Goal: Transaction & Acquisition: Purchase product/service

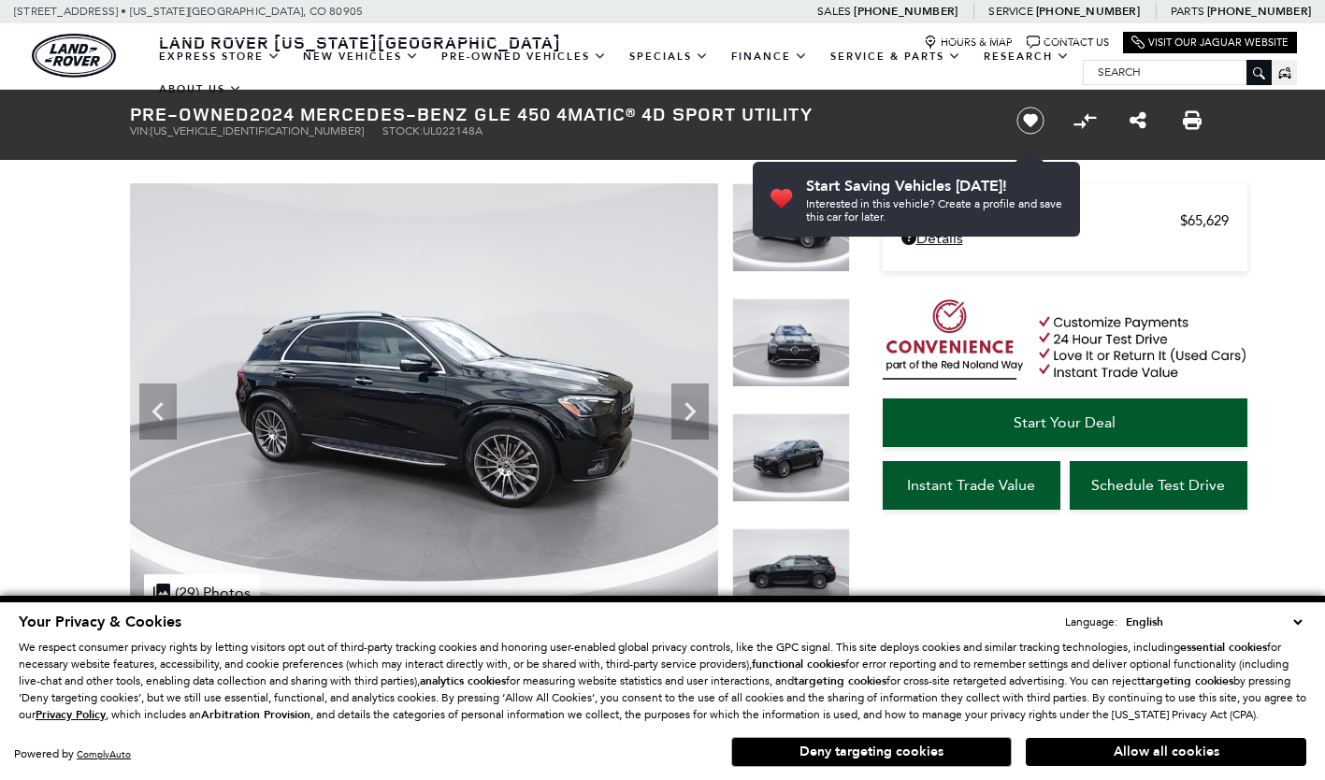
click at [687, 404] on icon "Next" at bounding box center [690, 411] width 11 height 19
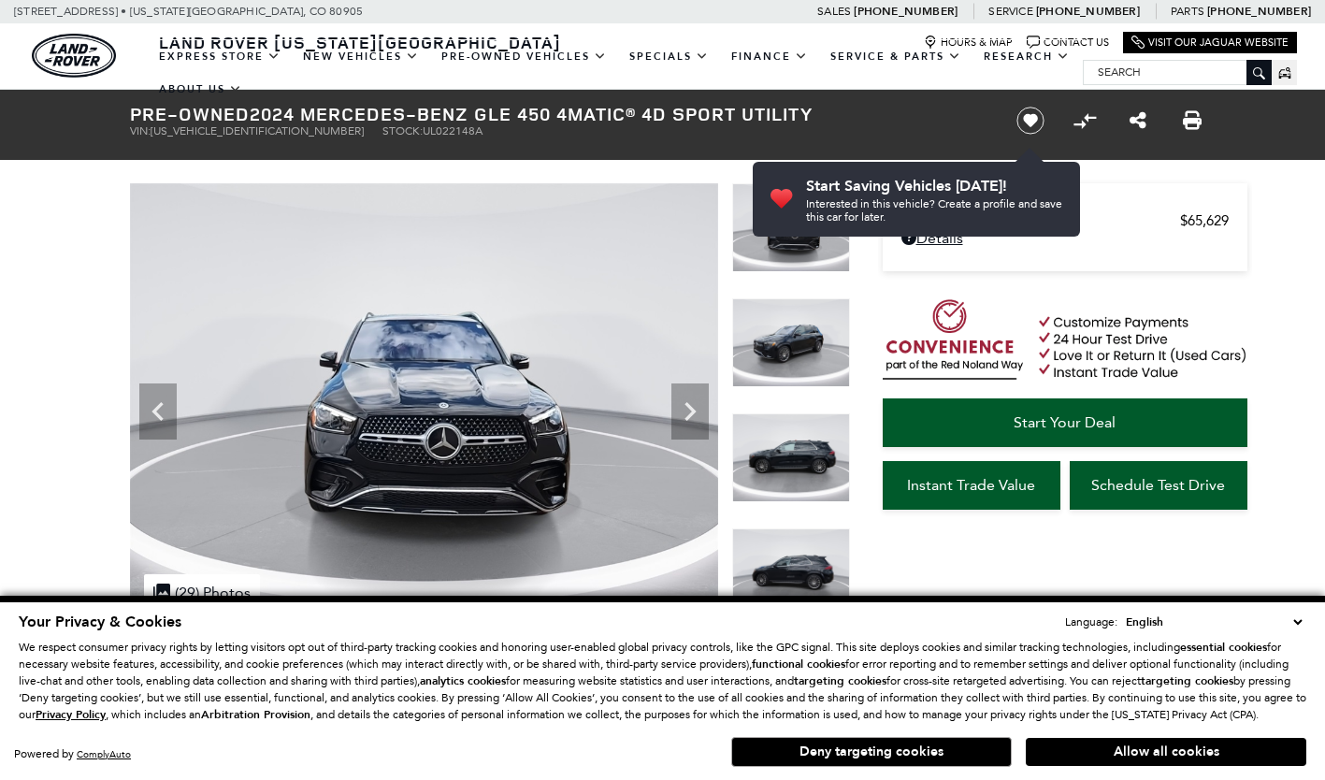
click at [687, 404] on icon "Next" at bounding box center [690, 411] width 11 height 19
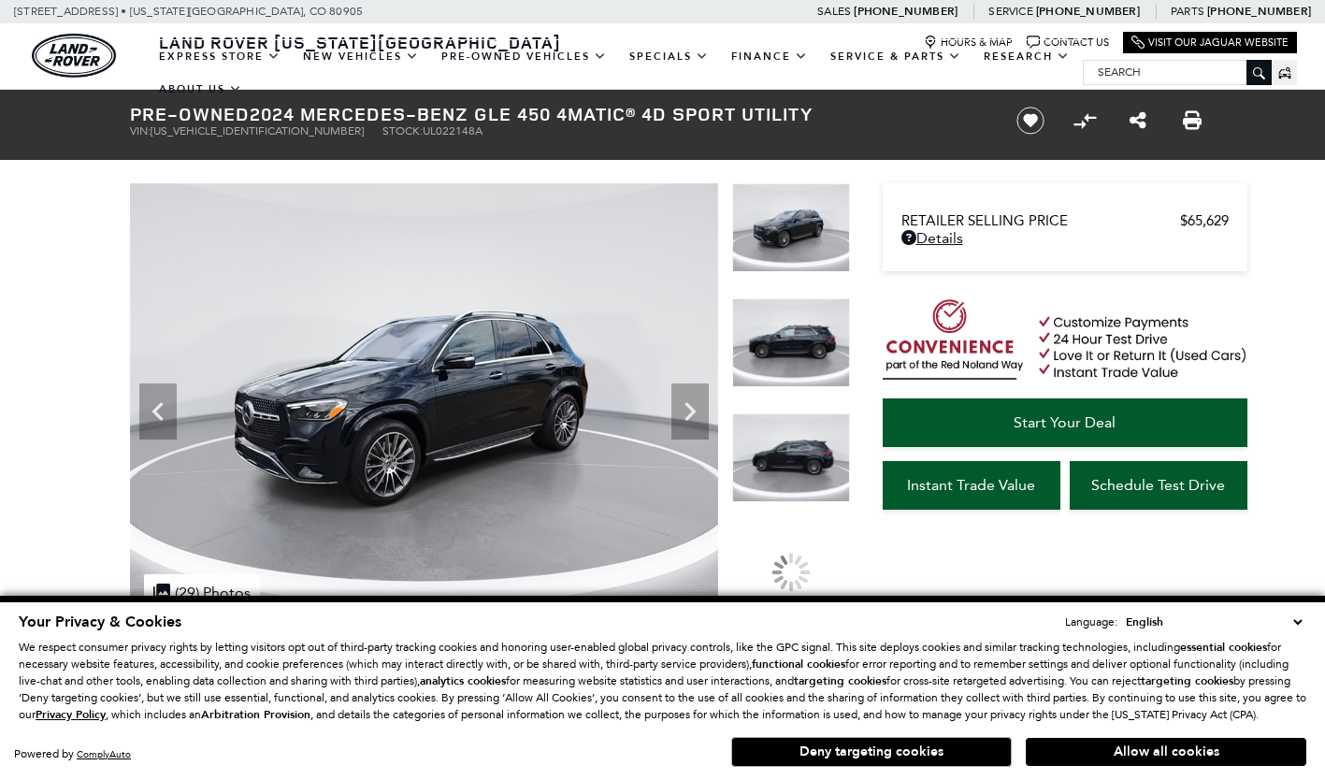
click at [687, 404] on icon "Next" at bounding box center [690, 411] width 11 height 19
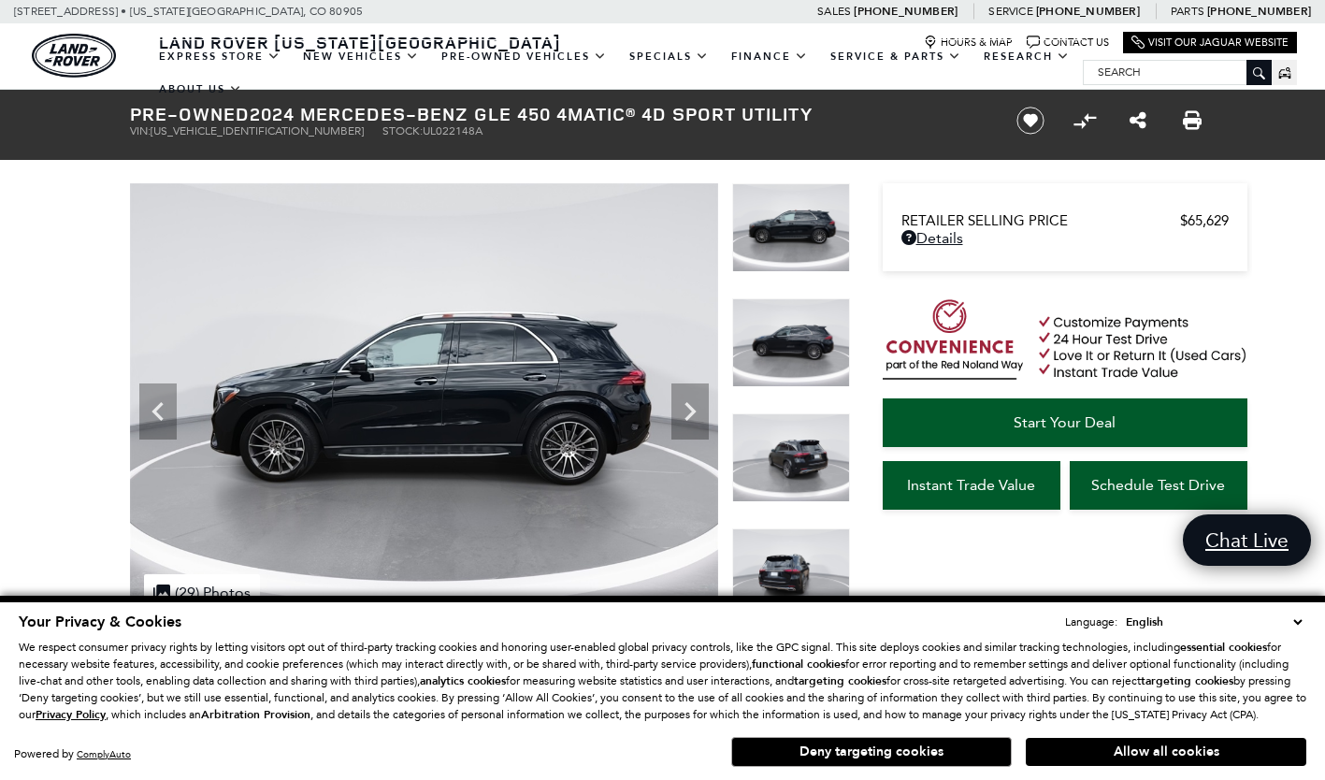
click at [687, 404] on icon "Next" at bounding box center [690, 411] width 11 height 19
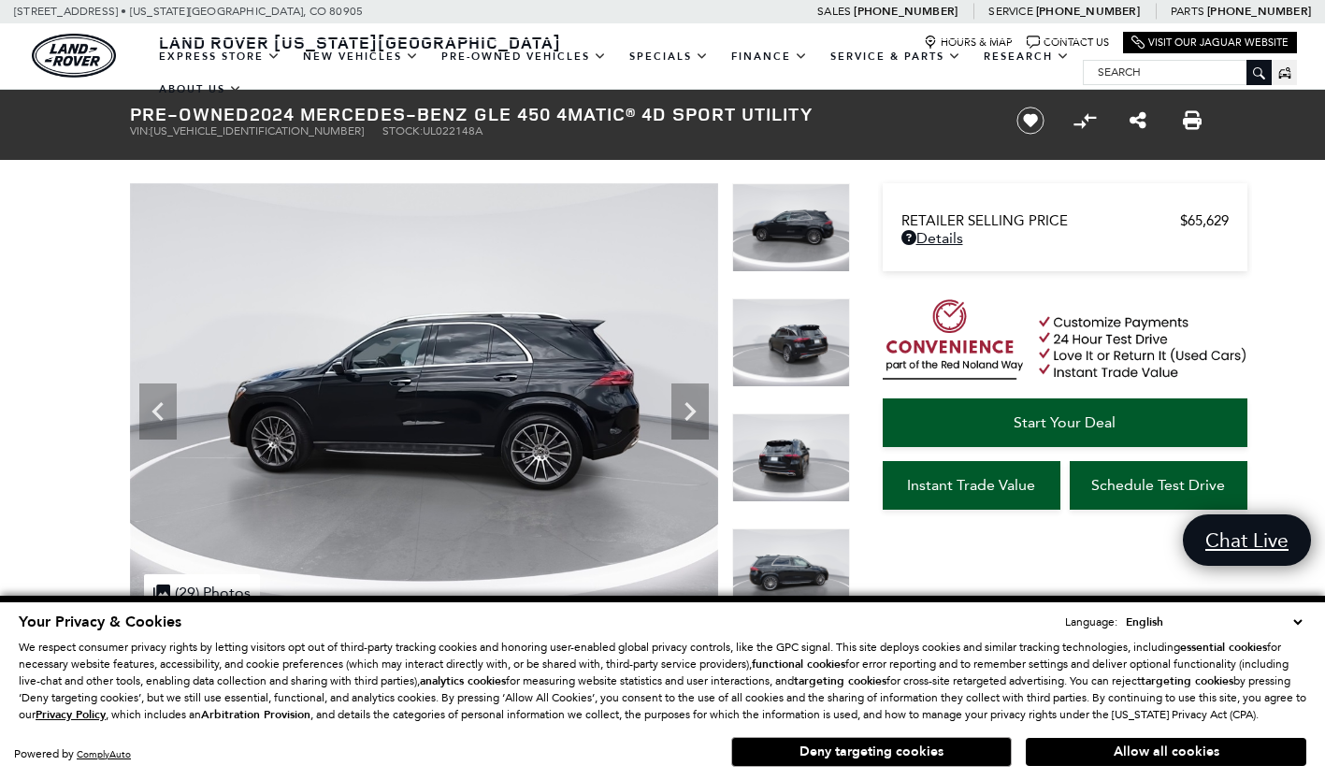
click at [687, 404] on icon "Next" at bounding box center [690, 411] width 11 height 19
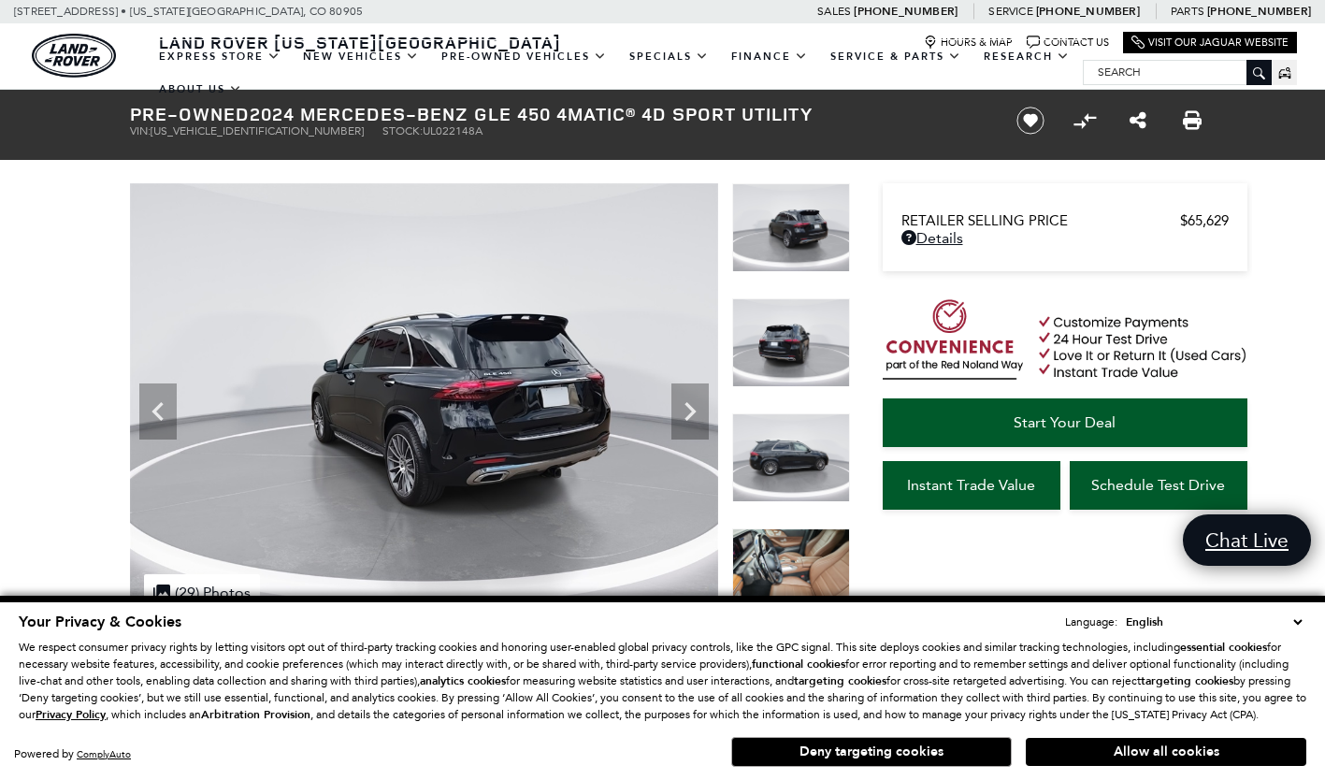
click at [687, 404] on icon "Next" at bounding box center [690, 411] width 11 height 19
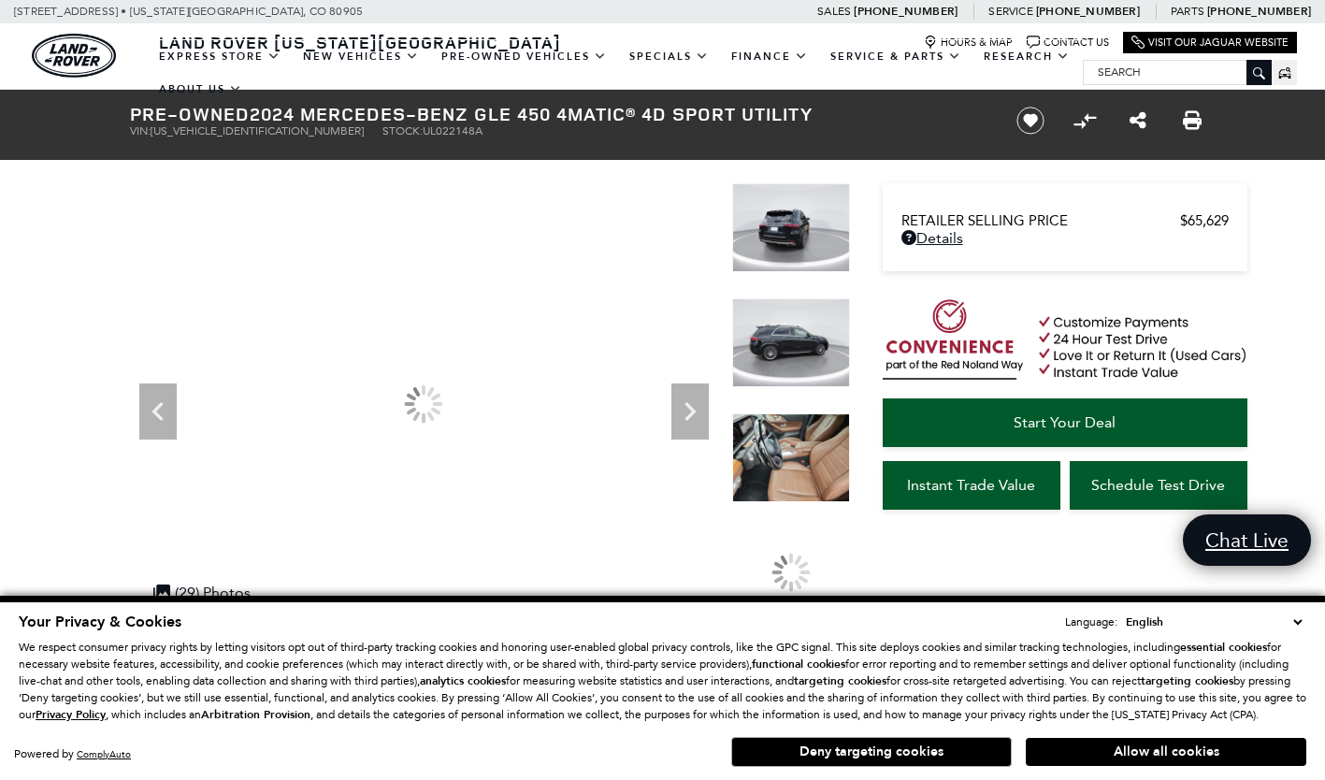
click at [687, 404] on icon "Next" at bounding box center [690, 411] width 11 height 19
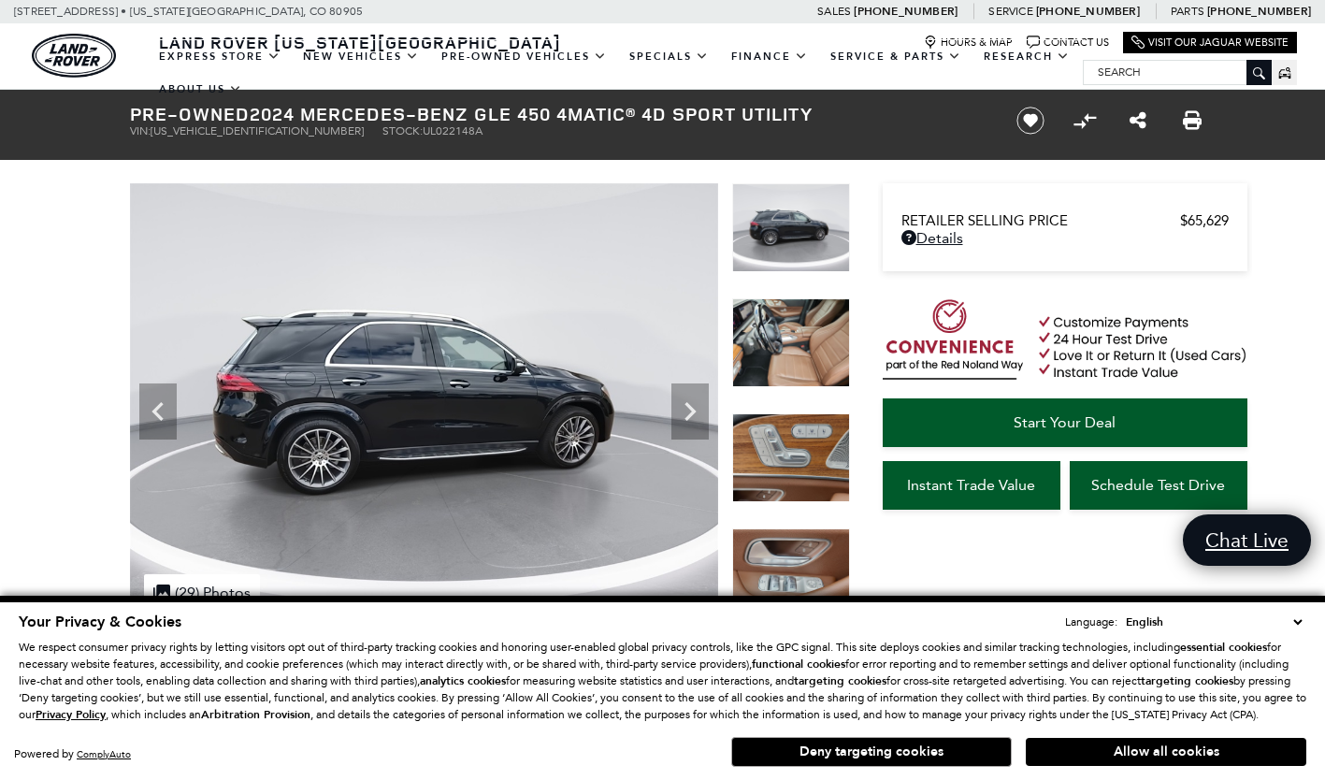
click at [687, 404] on icon "Next" at bounding box center [690, 411] width 11 height 19
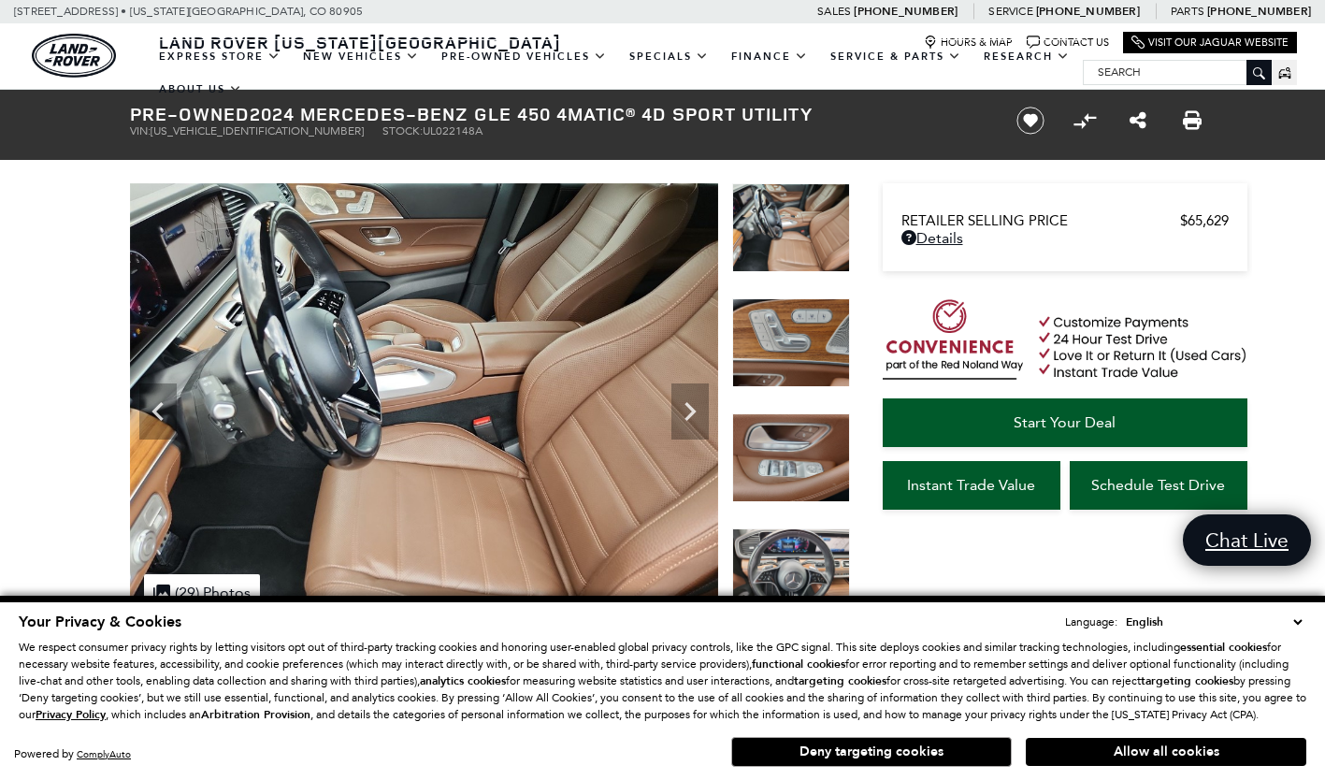
click at [687, 404] on icon "Next" at bounding box center [690, 411] width 11 height 19
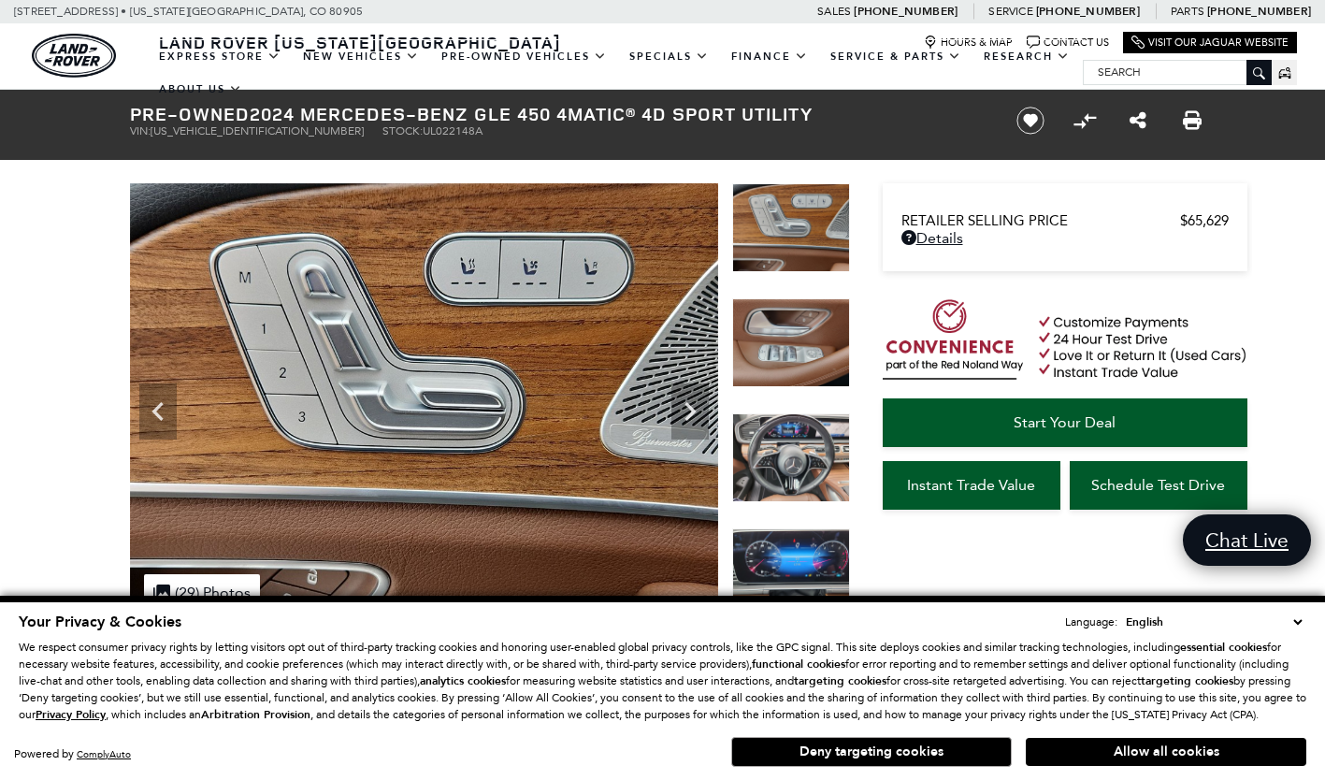
click at [687, 404] on icon "Next" at bounding box center [690, 411] width 11 height 19
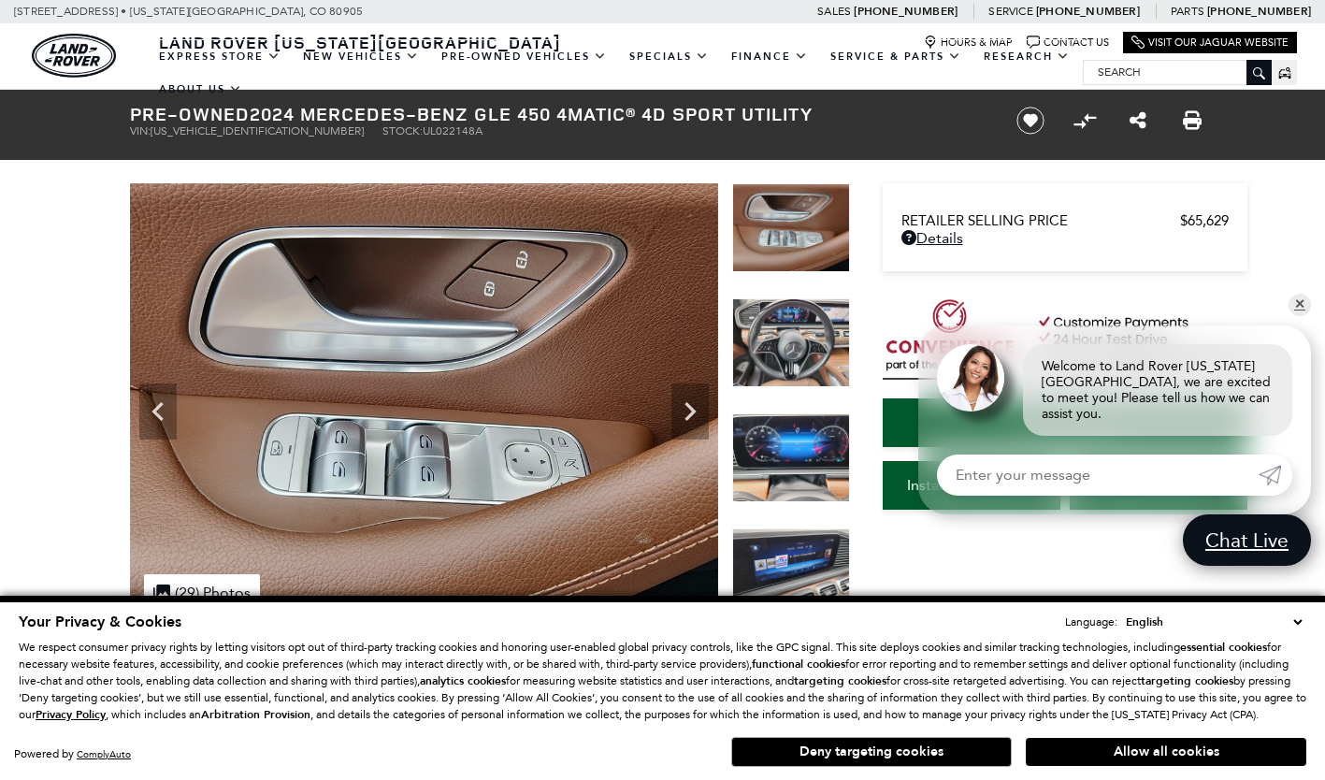
click at [687, 404] on icon "Next" at bounding box center [690, 411] width 11 height 19
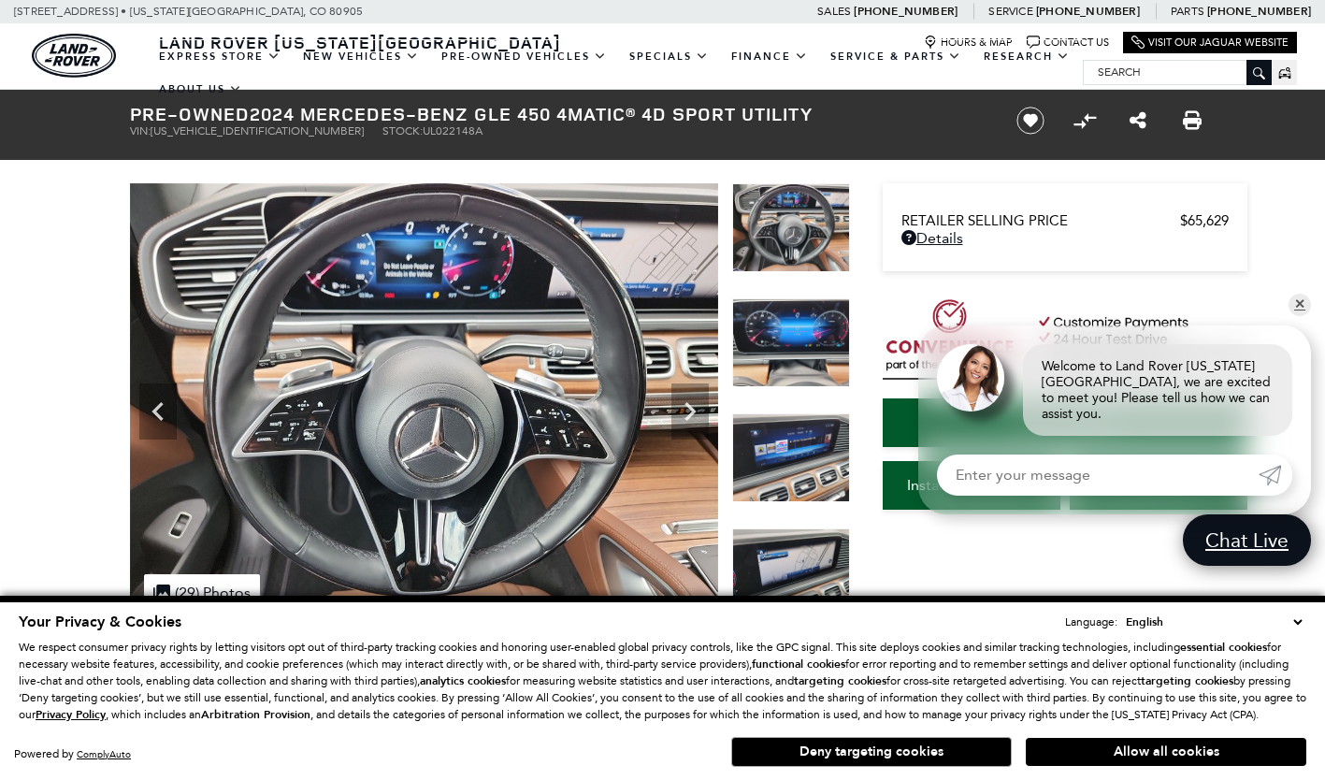
click at [687, 404] on icon "Next" at bounding box center [690, 411] width 11 height 19
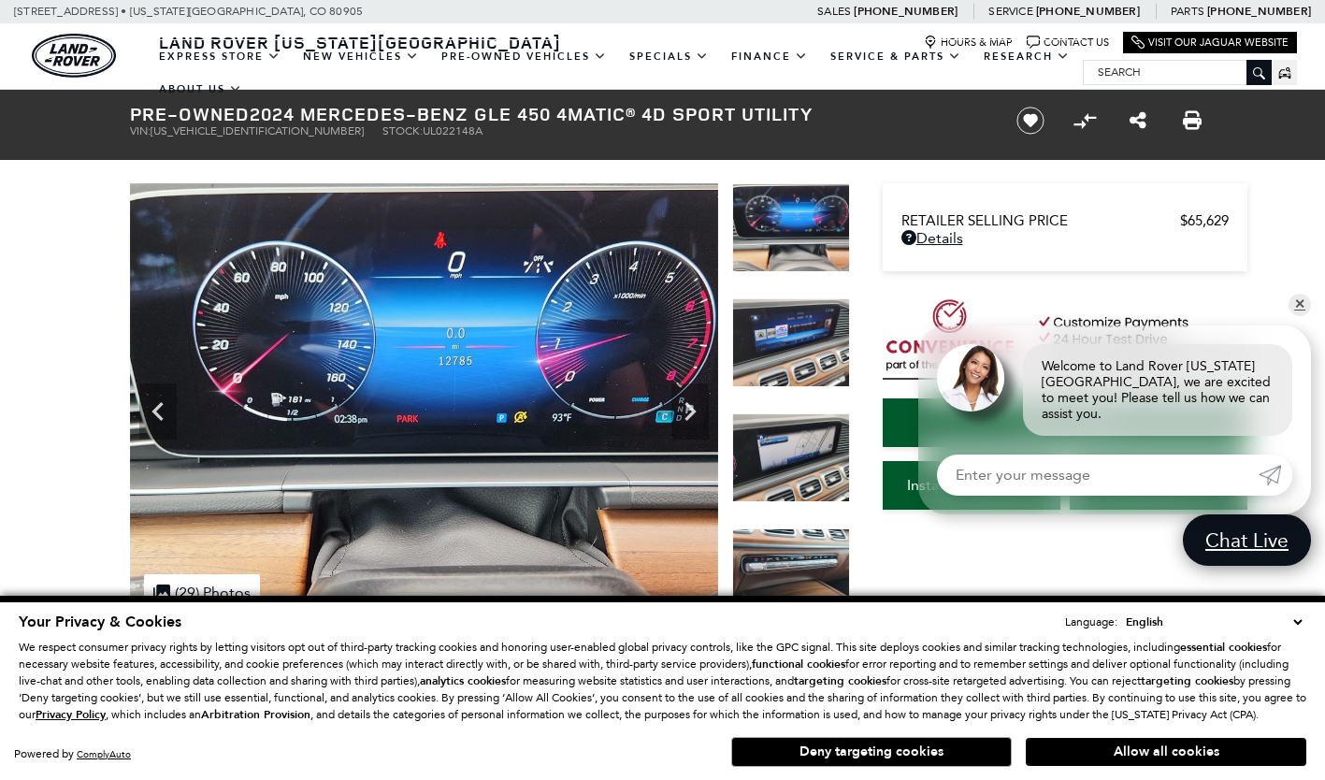
click at [687, 404] on icon "Next" at bounding box center [690, 411] width 11 height 19
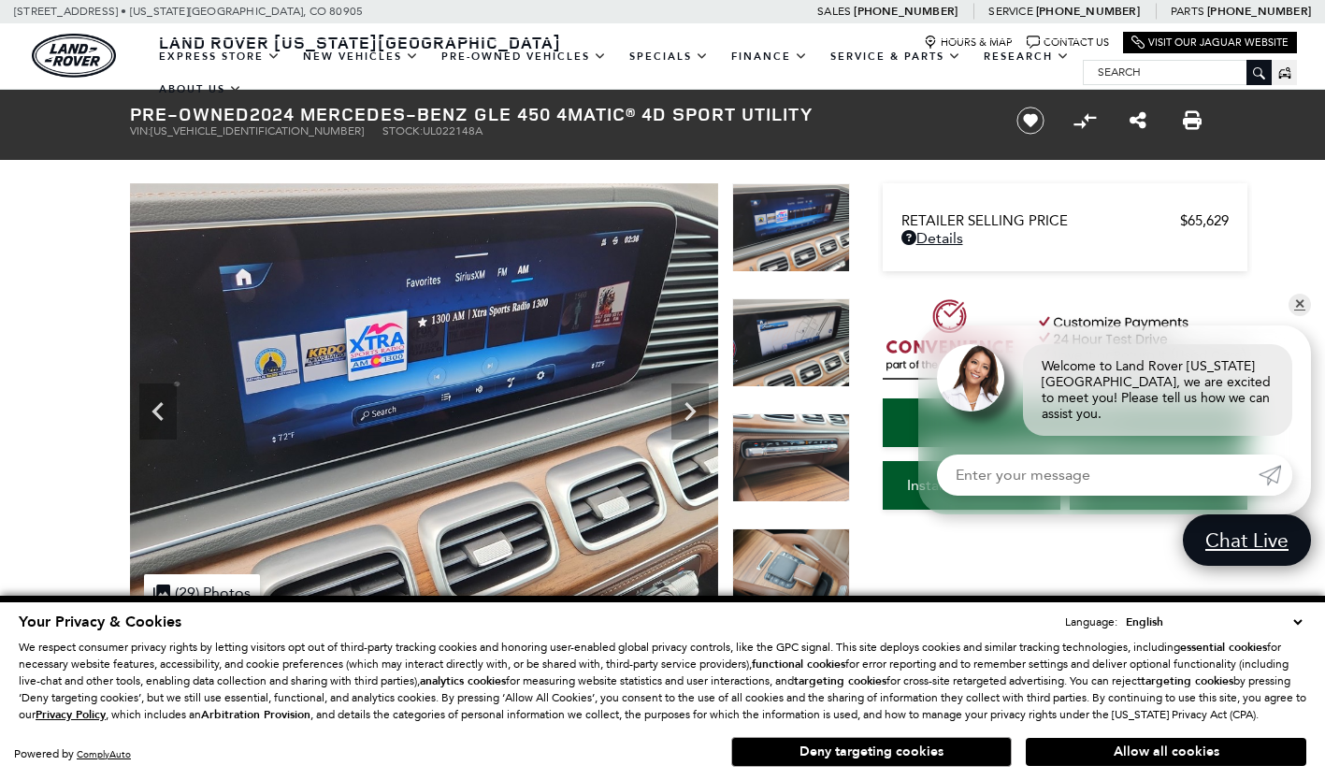
click at [687, 404] on icon "Next" at bounding box center [690, 411] width 11 height 19
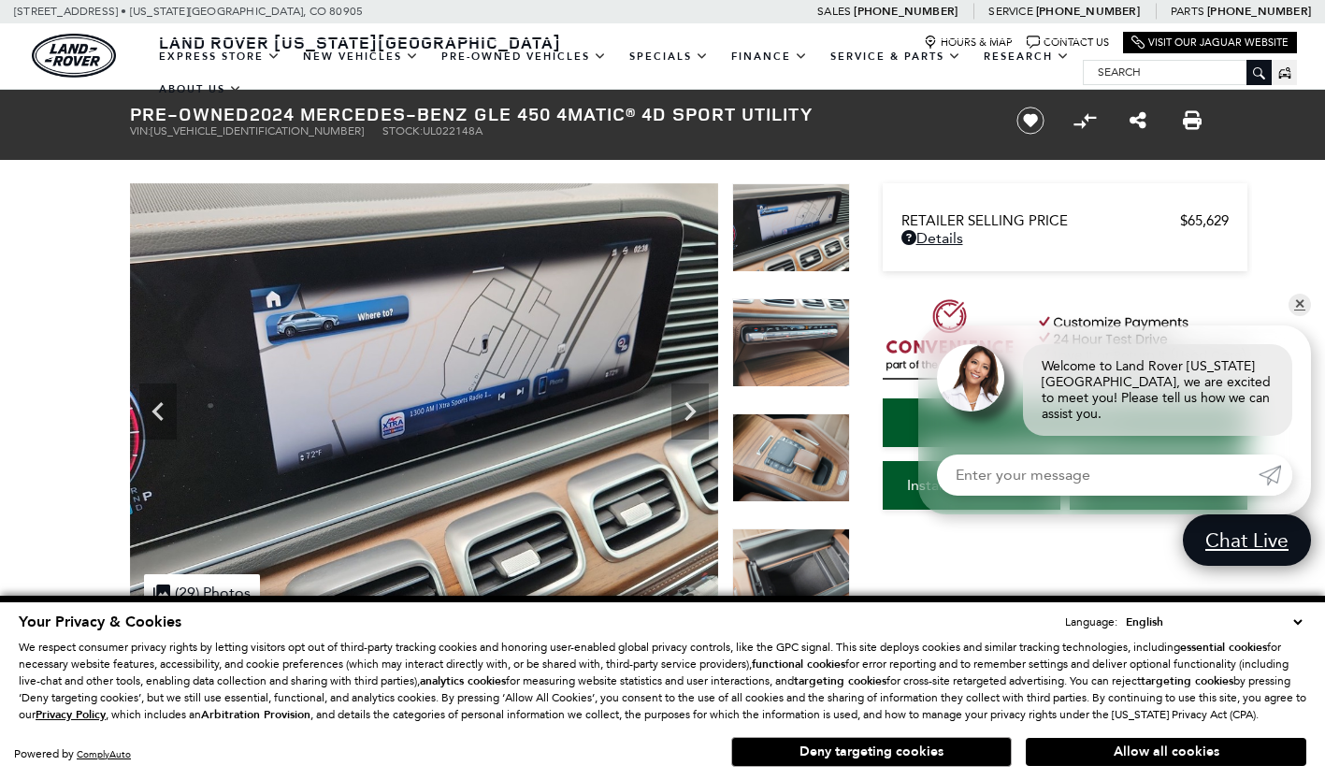
click at [687, 404] on icon "Next" at bounding box center [690, 411] width 11 height 19
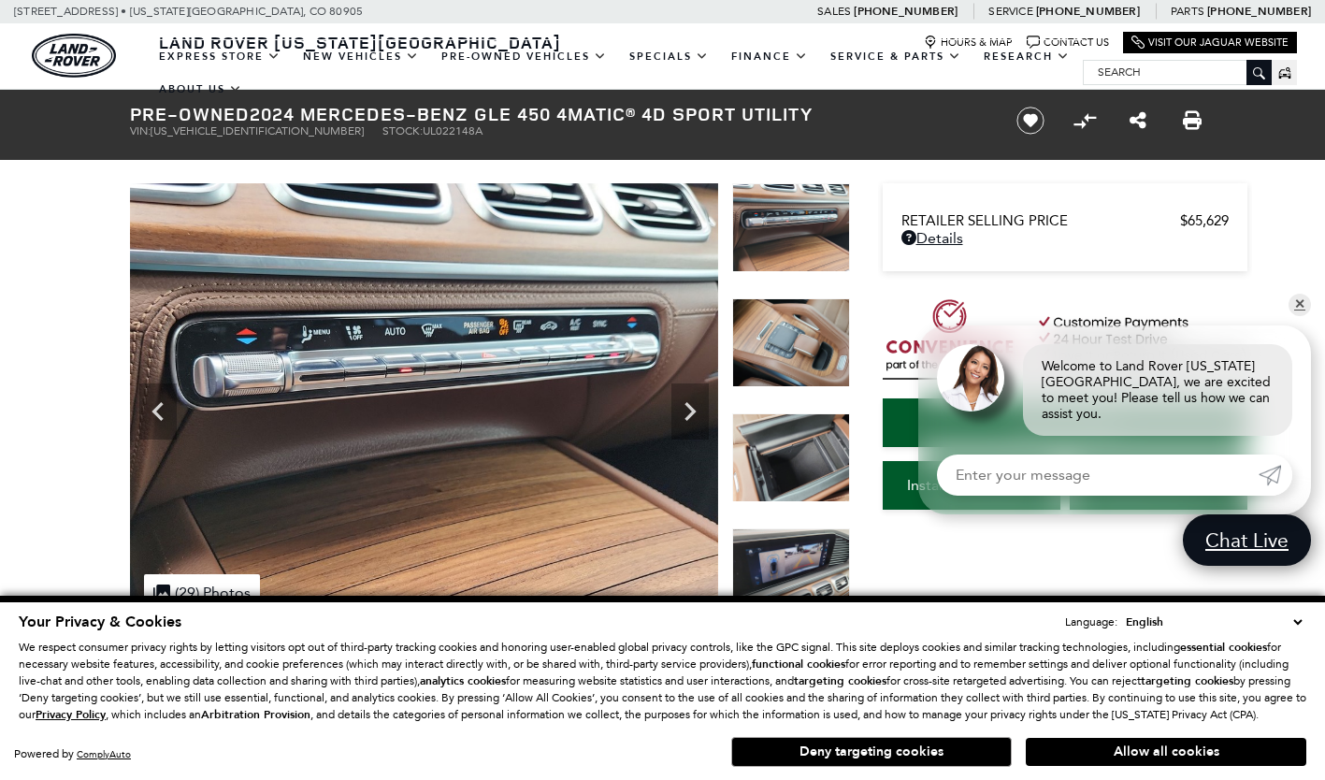
click at [687, 404] on icon "Next" at bounding box center [690, 411] width 11 height 19
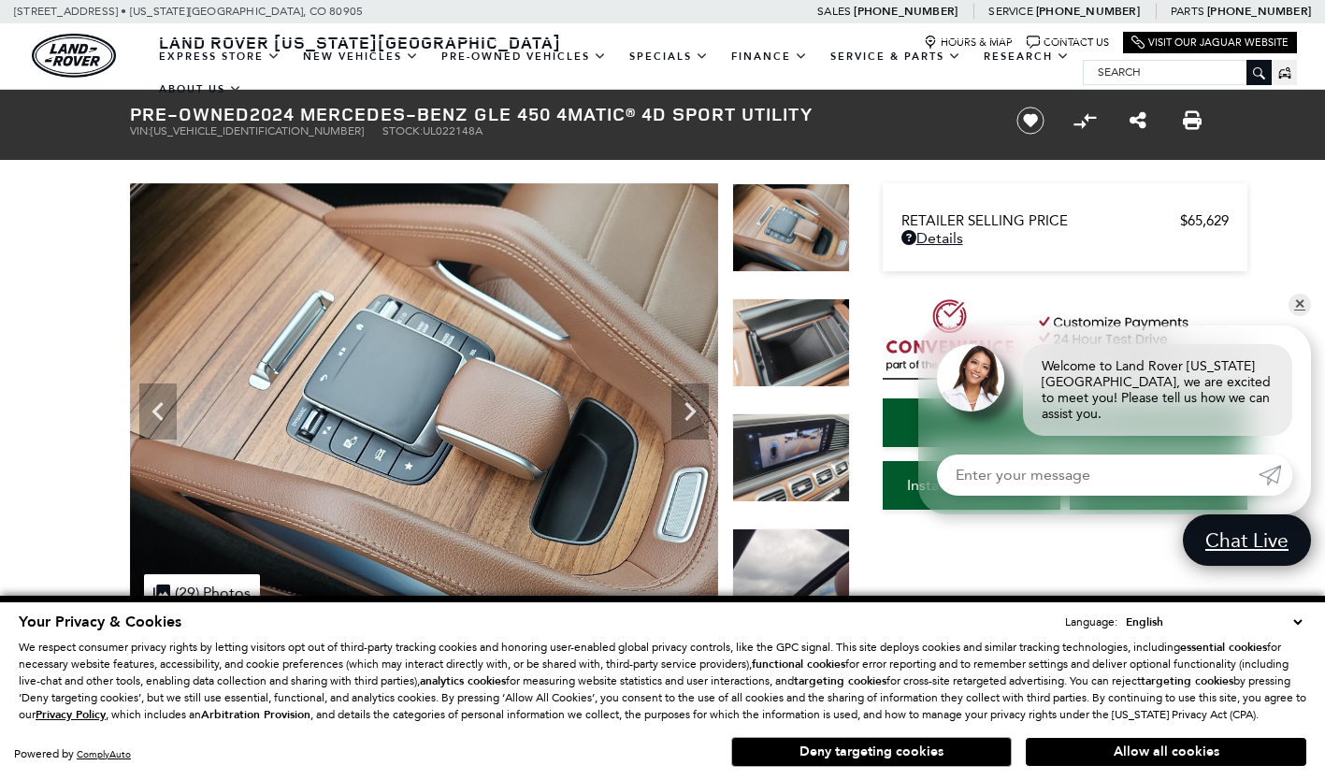
click at [687, 404] on icon "Next" at bounding box center [690, 411] width 11 height 19
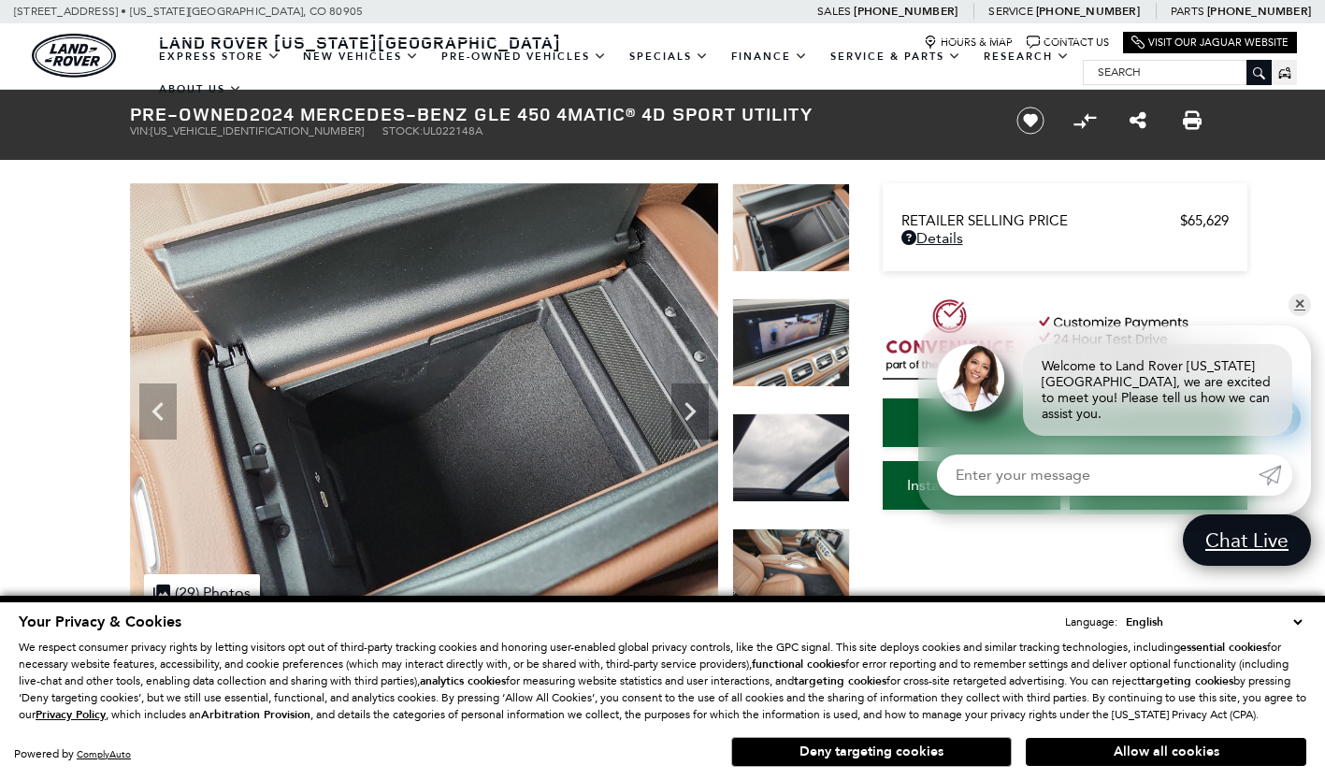
click at [687, 404] on icon "Next" at bounding box center [690, 411] width 11 height 19
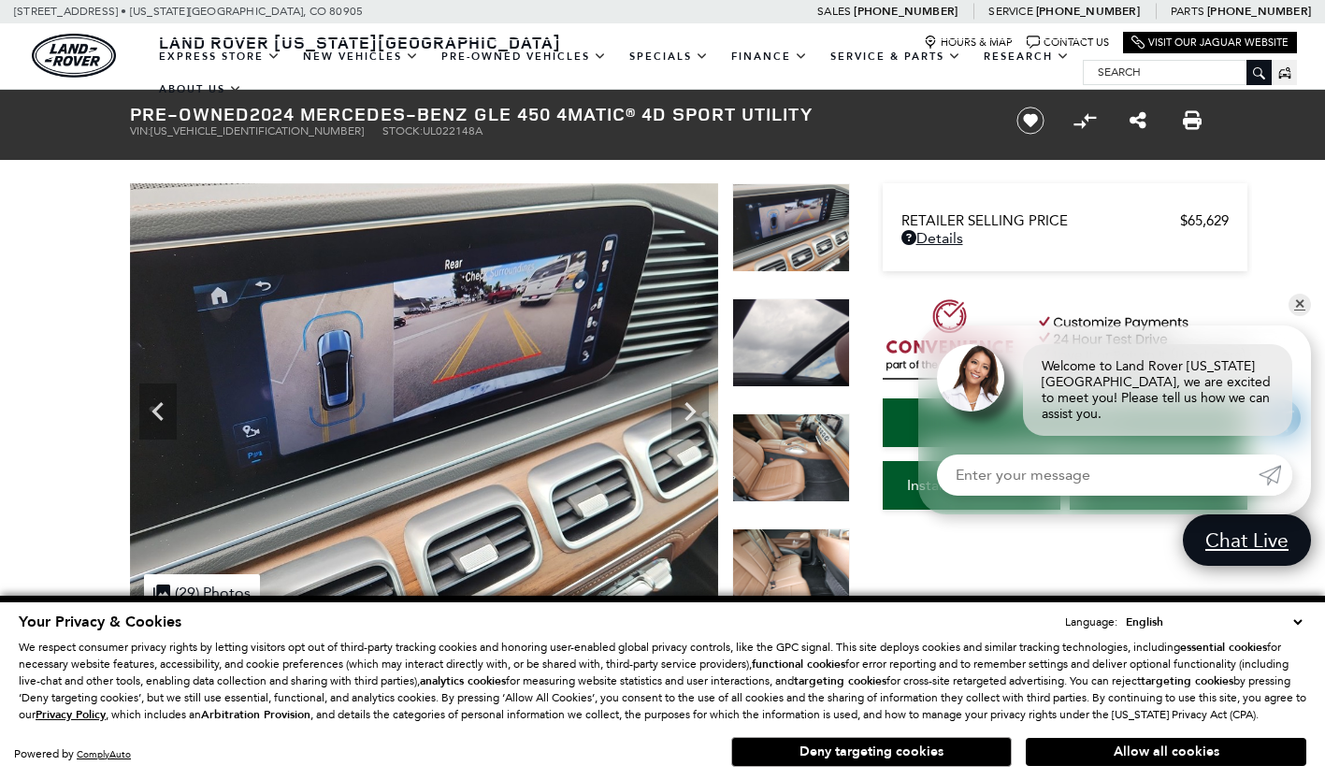
click at [687, 404] on icon "Next" at bounding box center [690, 411] width 11 height 19
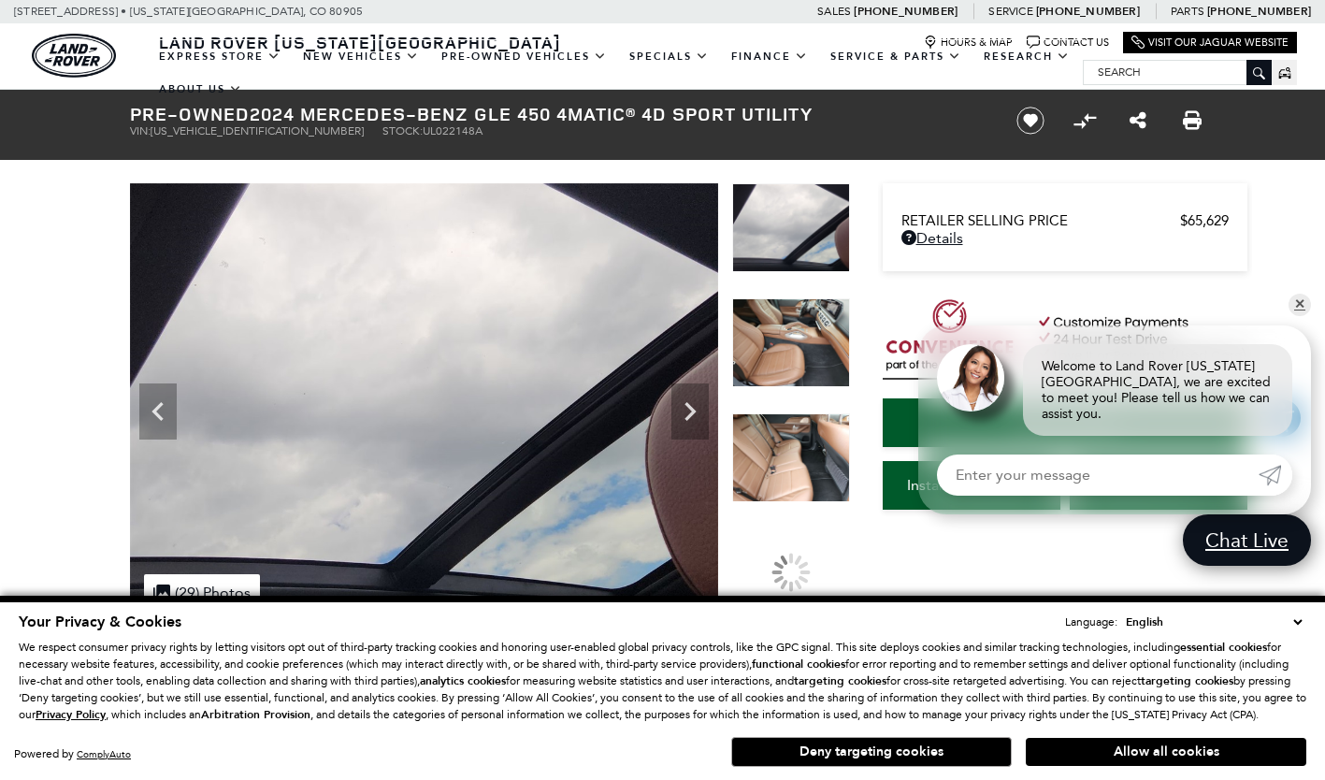
click at [687, 404] on icon "Next" at bounding box center [690, 411] width 11 height 19
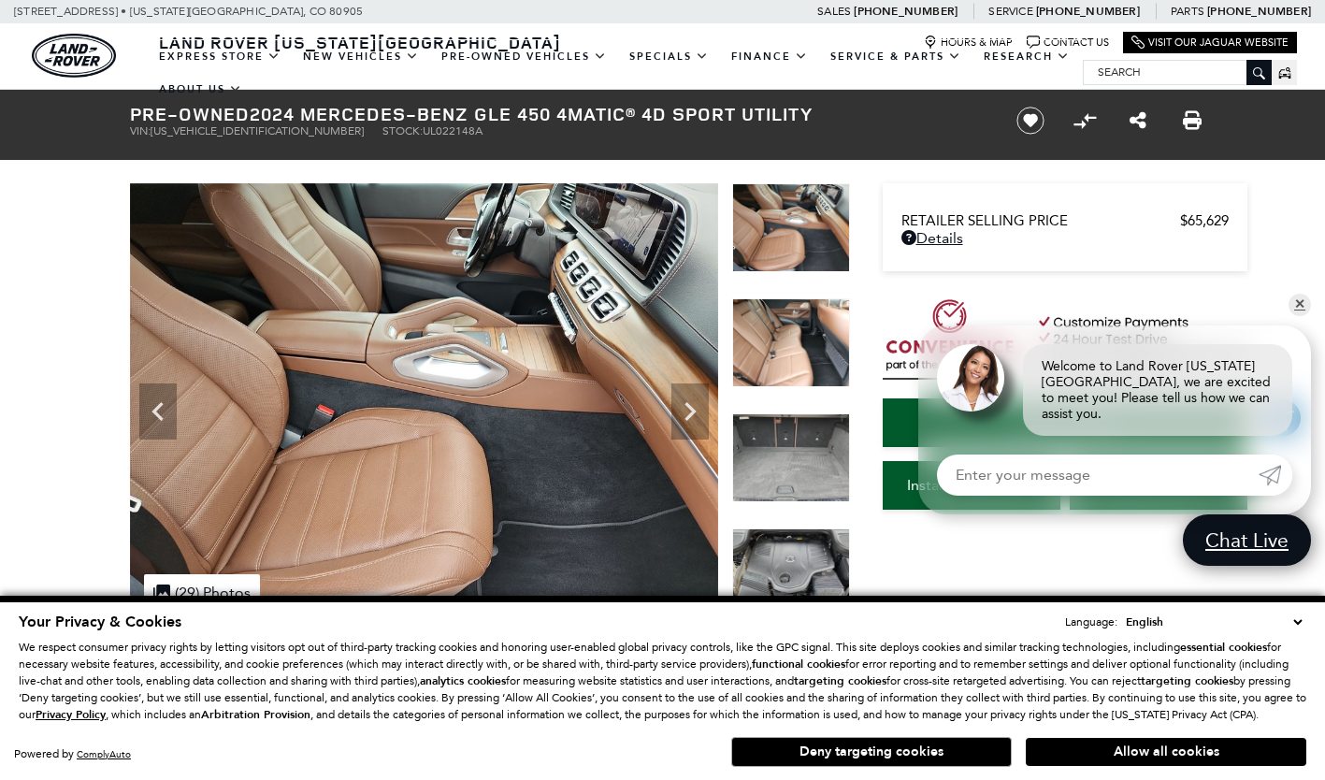
click at [687, 404] on icon "Next" at bounding box center [690, 411] width 11 height 19
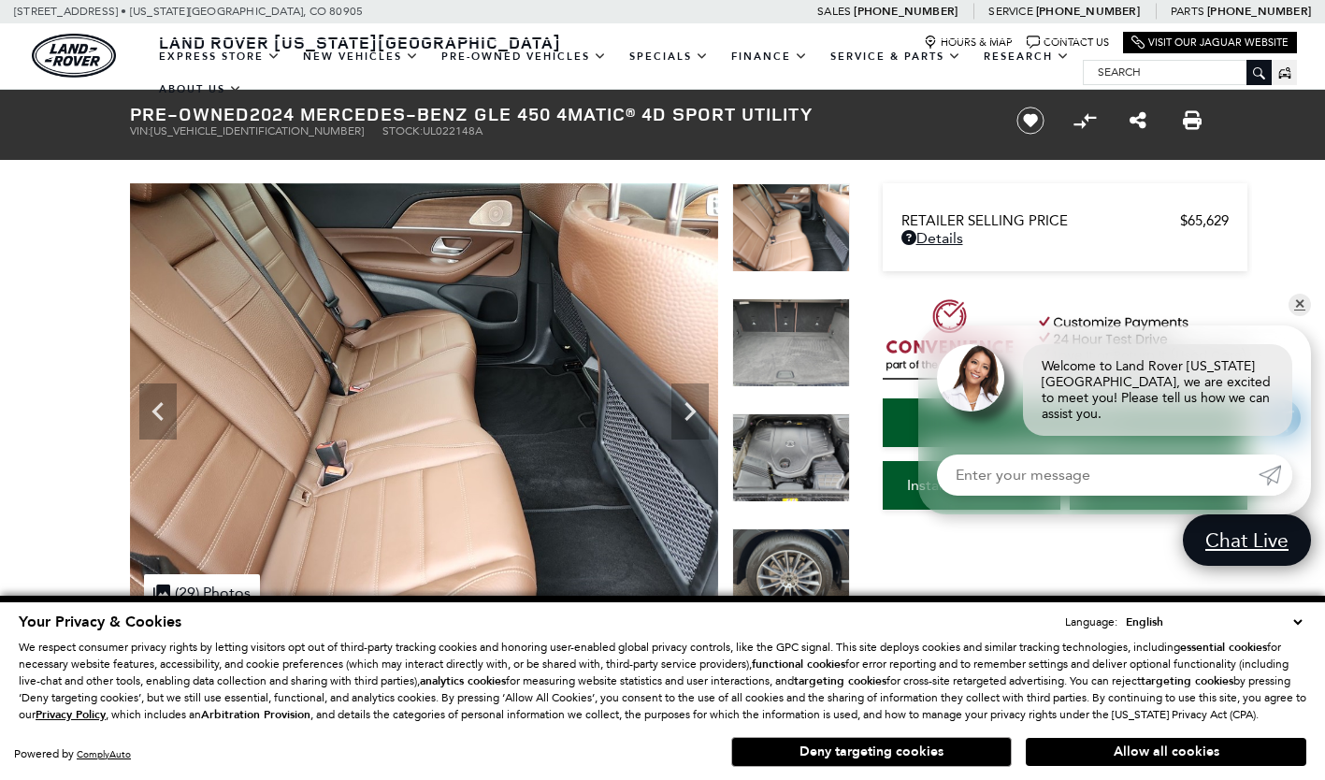
click at [687, 404] on icon "Next" at bounding box center [690, 411] width 11 height 19
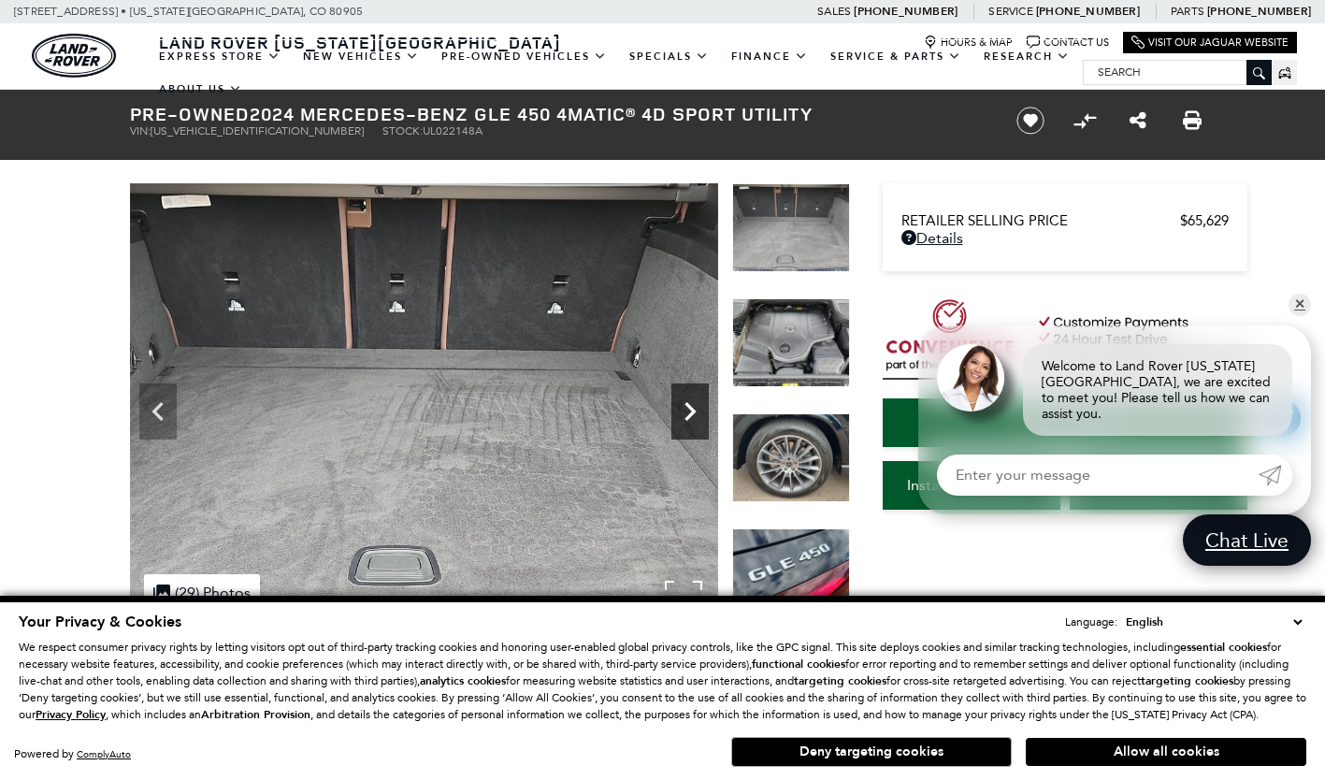
click at [706, 409] on icon "Next" at bounding box center [689, 411] width 37 height 37
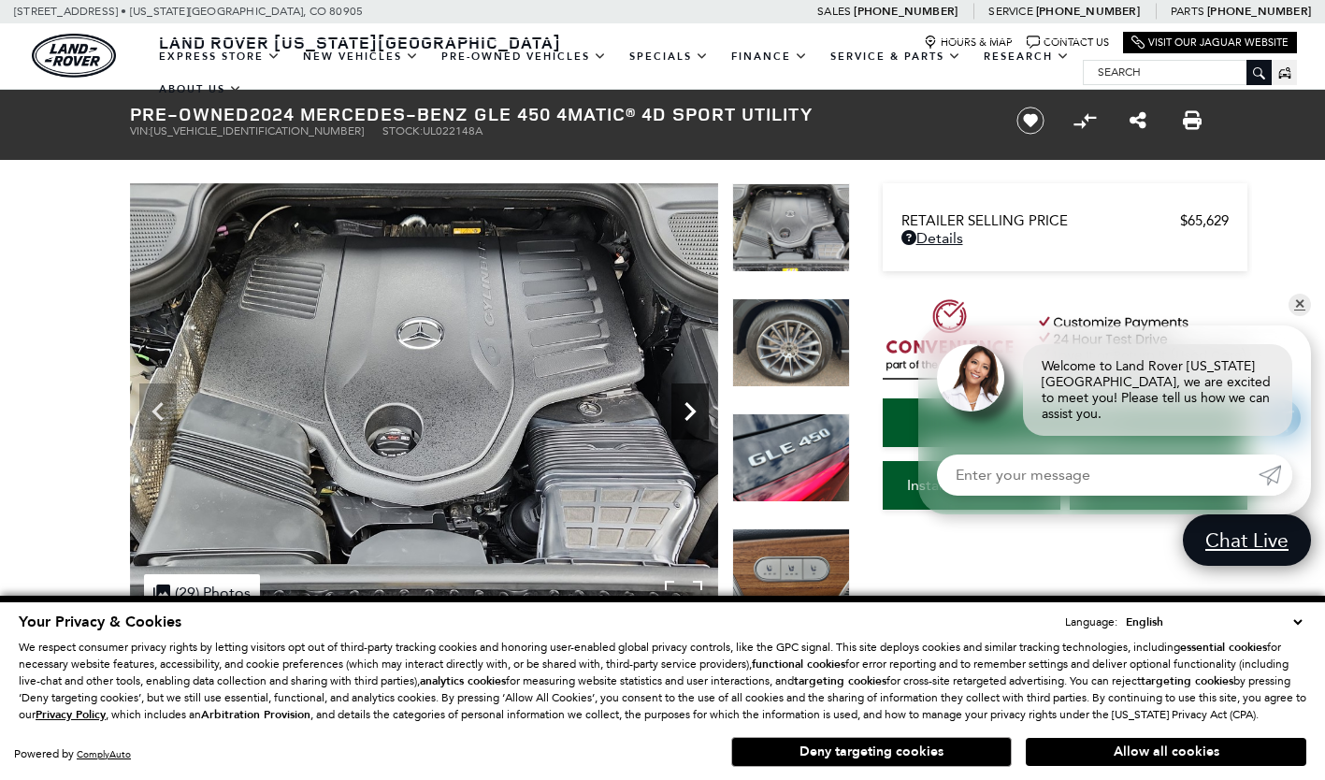
click at [706, 409] on icon "Next" at bounding box center [689, 411] width 37 height 37
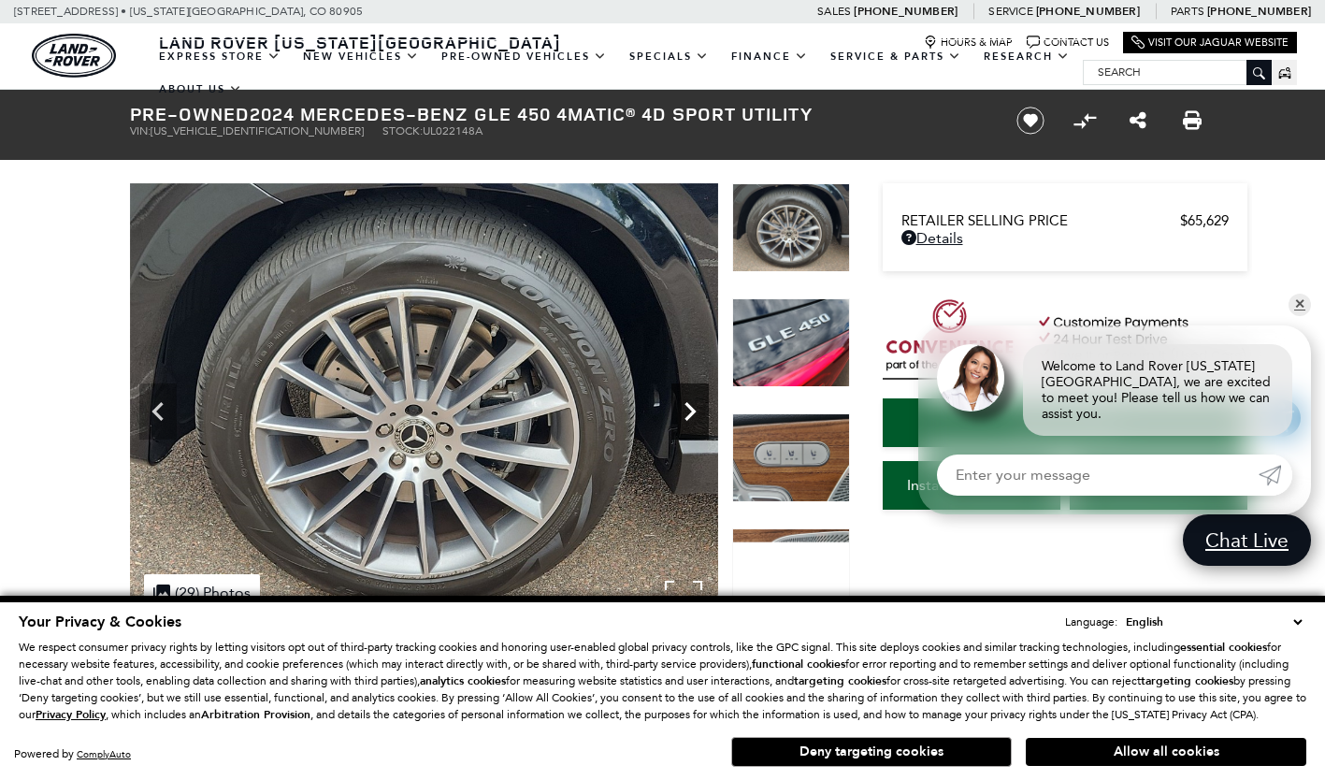
click at [706, 409] on icon "Next" at bounding box center [689, 411] width 37 height 37
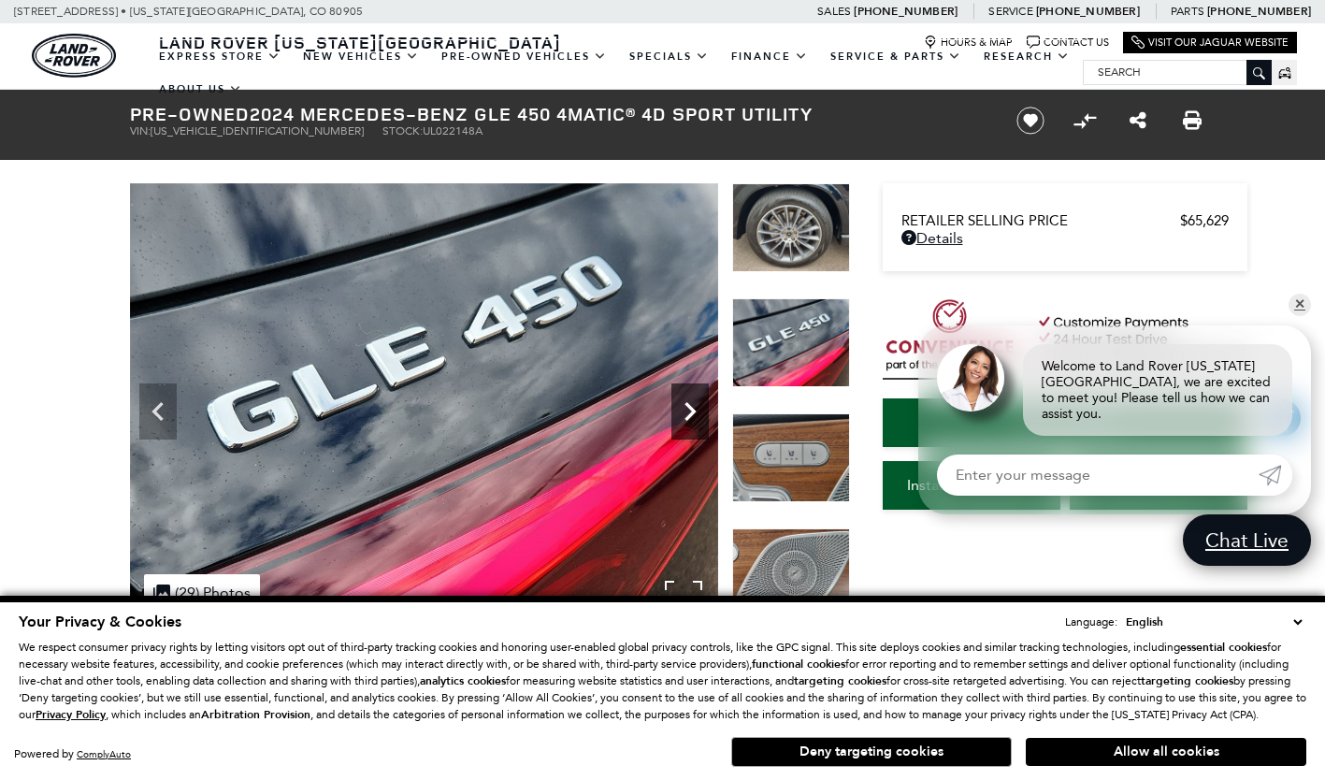
click at [706, 409] on icon "Next" at bounding box center [689, 411] width 37 height 37
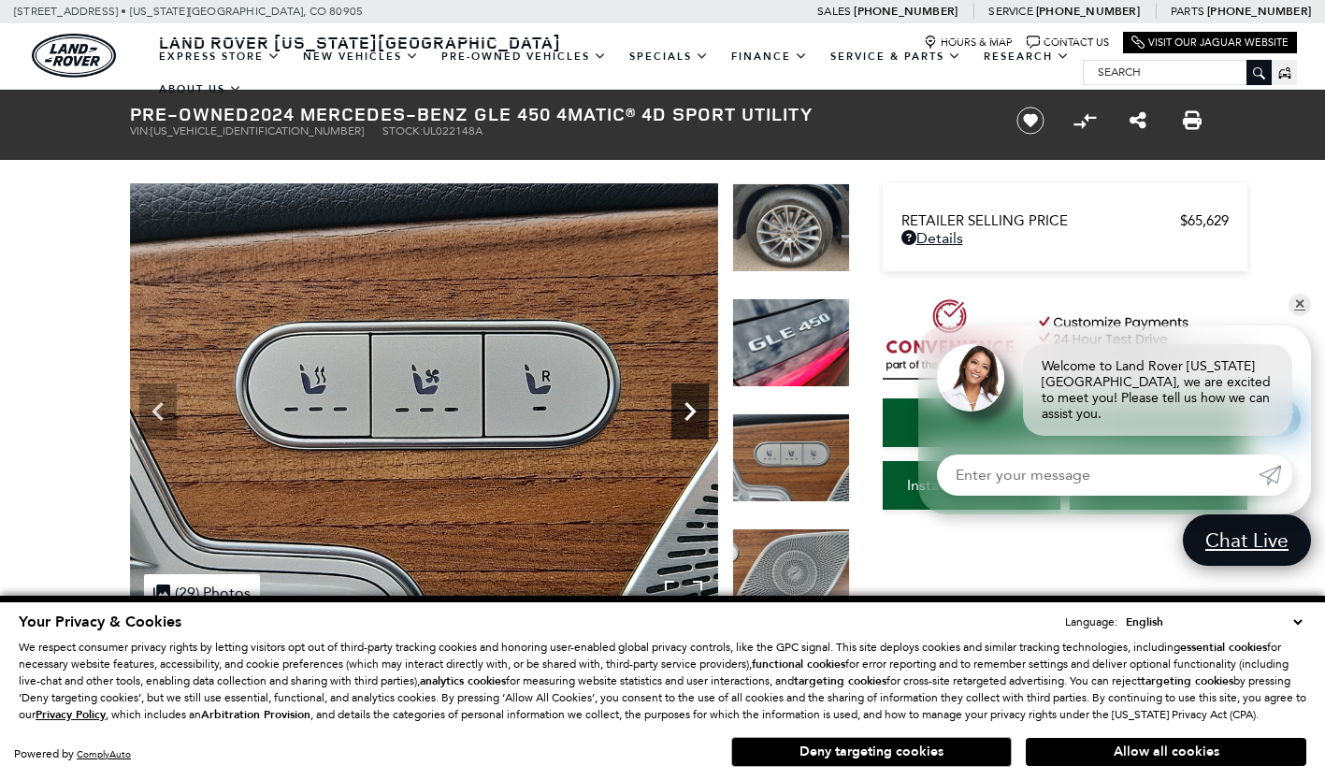
click at [706, 409] on icon "Next" at bounding box center [689, 411] width 37 height 37
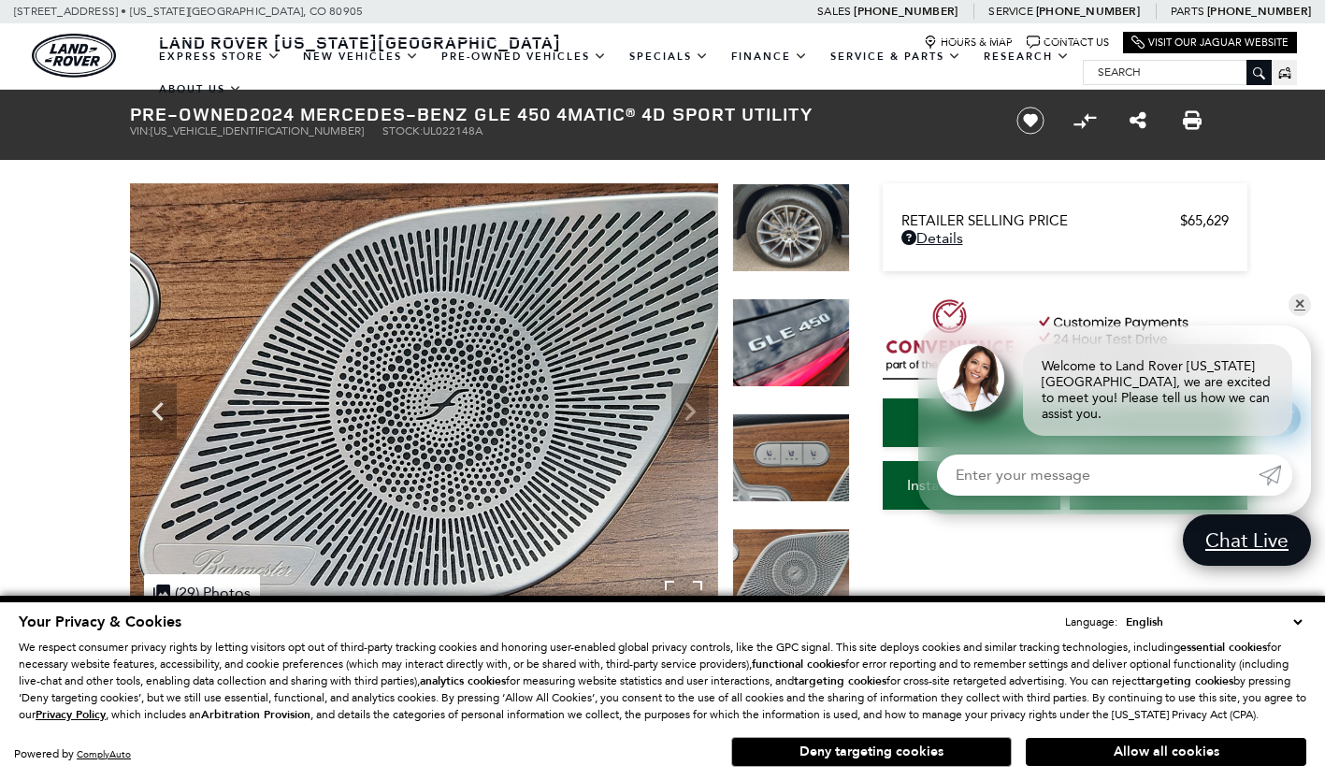
click at [706, 409] on img at bounding box center [424, 403] width 588 height 441
